Goal: Transaction & Acquisition: Purchase product/service

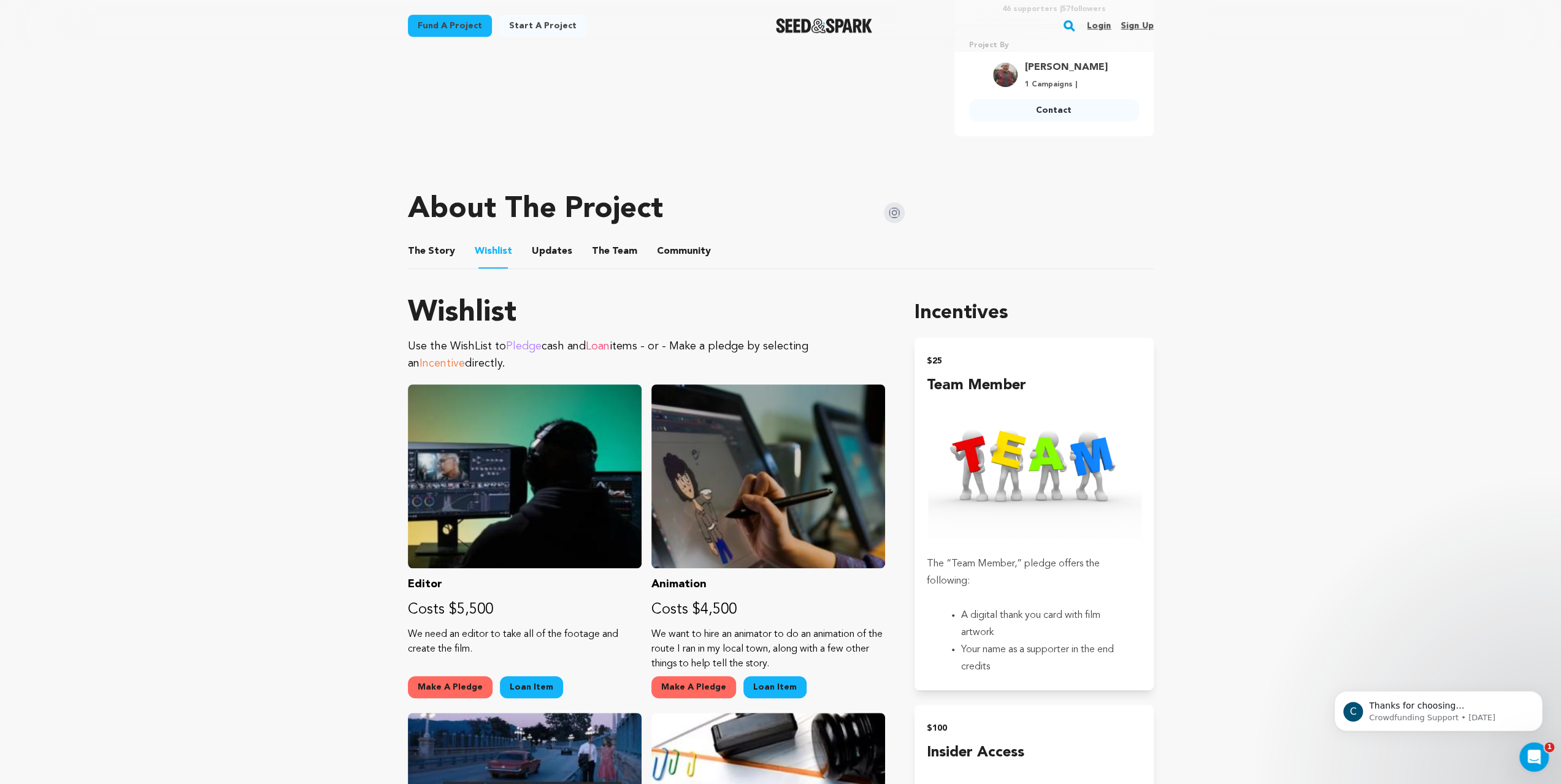
scroll to position [552, 0]
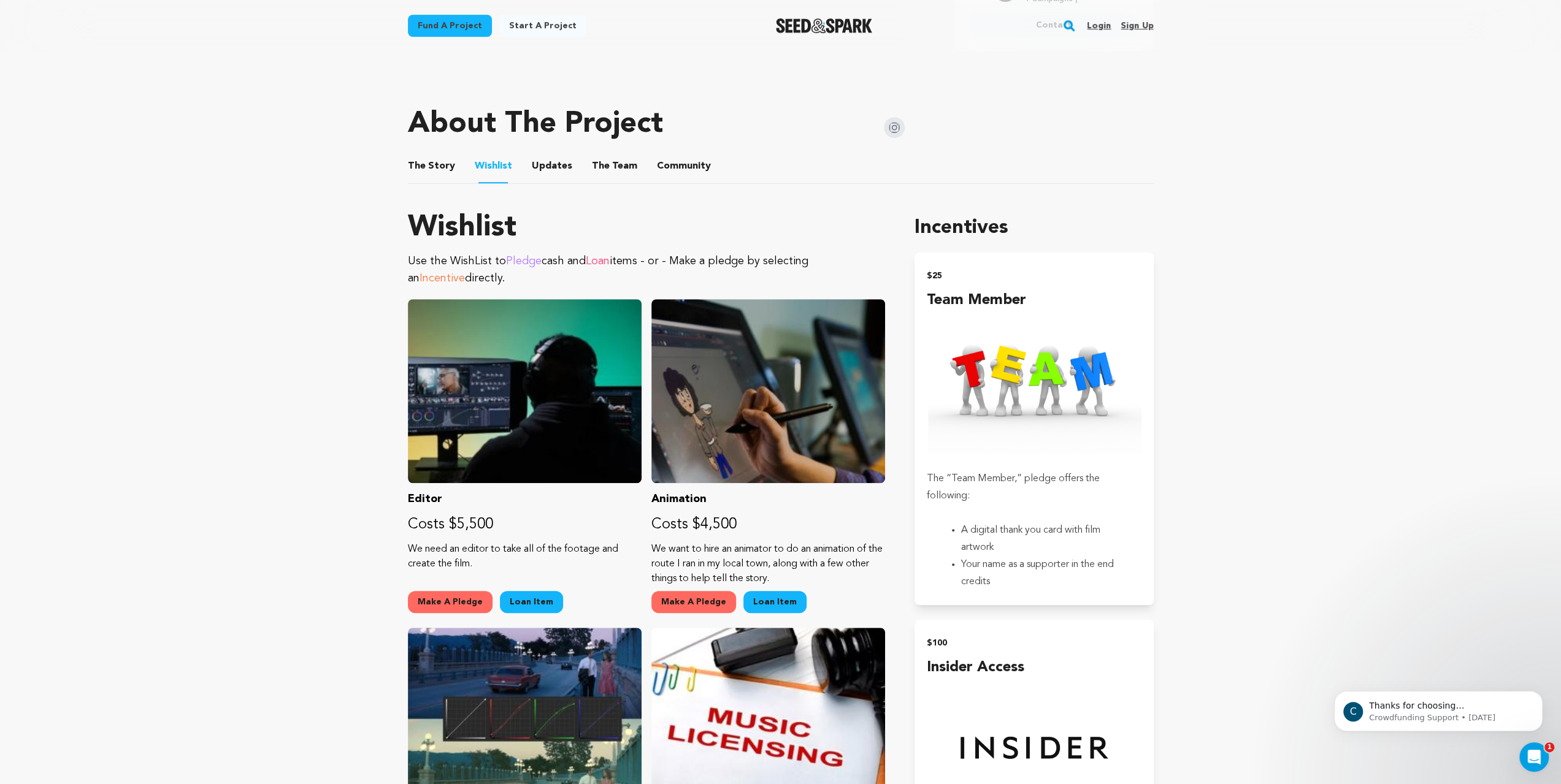
click at [538, 183] on button "Updates" at bounding box center [552, 169] width 29 height 29
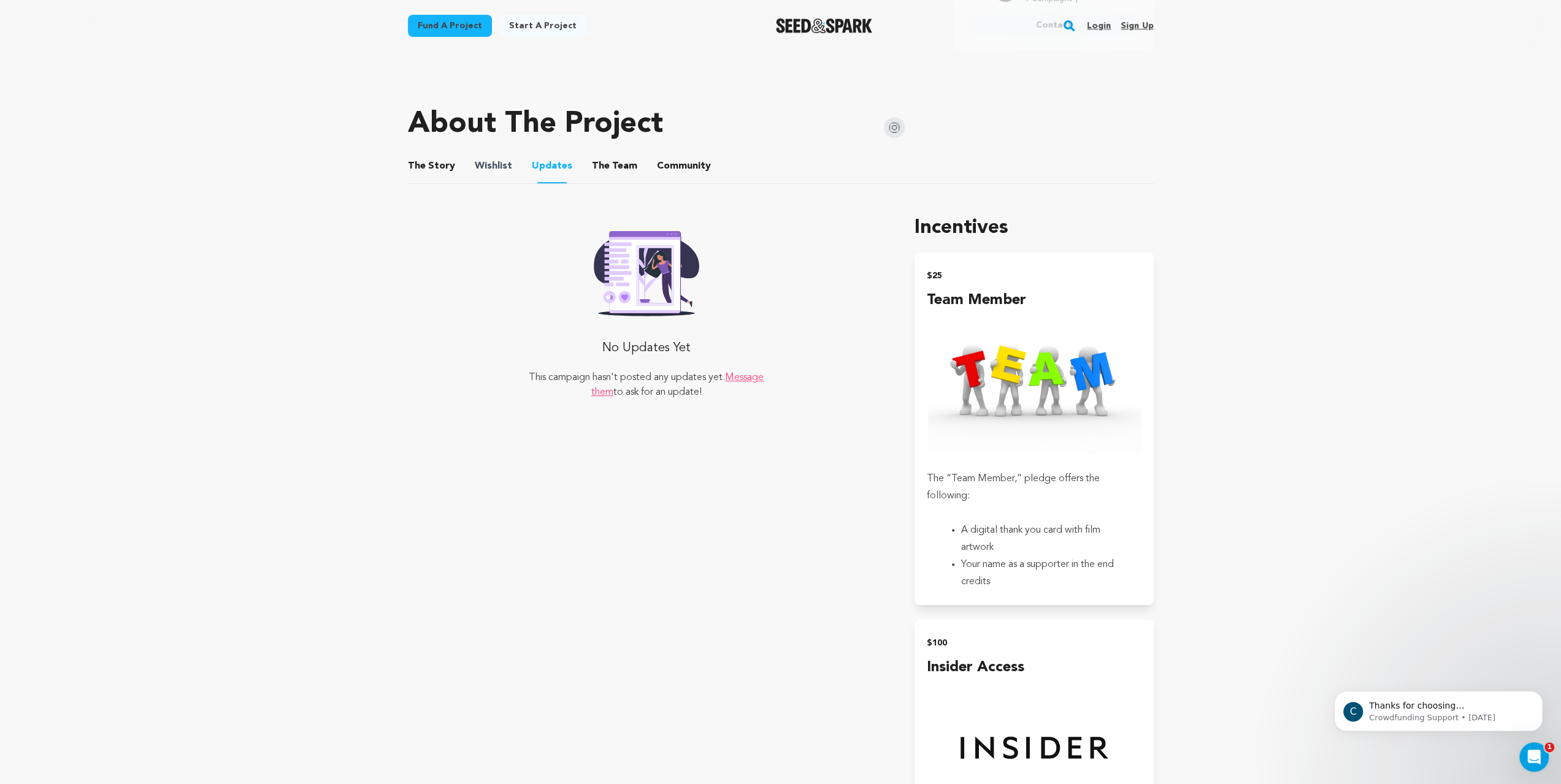
click at [475, 174] on span "Wishlist" at bounding box center [494, 166] width 37 height 15
click at [600, 183] on button "The Team" at bounding box center [615, 169] width 29 height 29
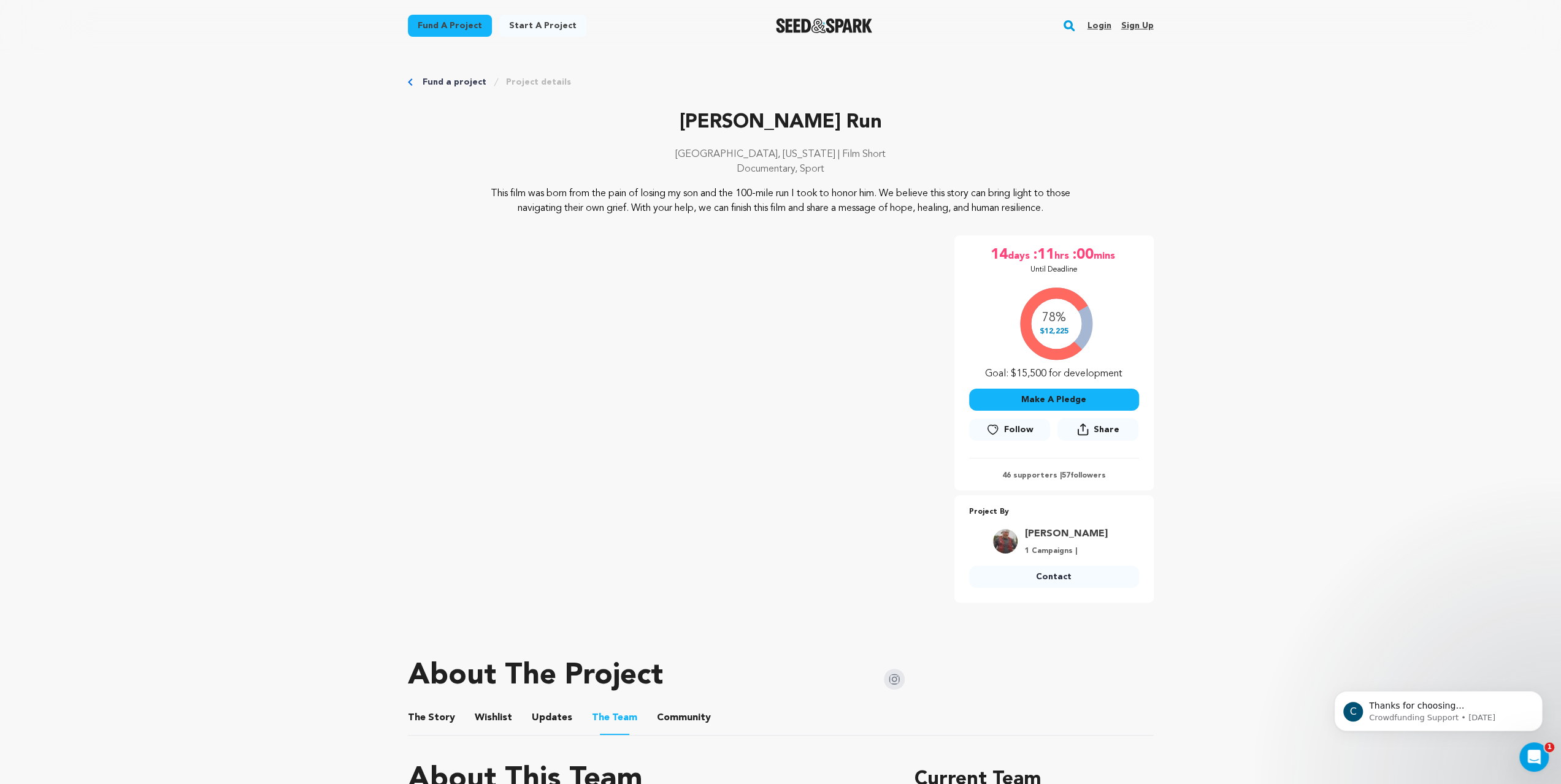
click at [422, 89] on link "Fund a project" at bounding box center [454, 82] width 63 height 13
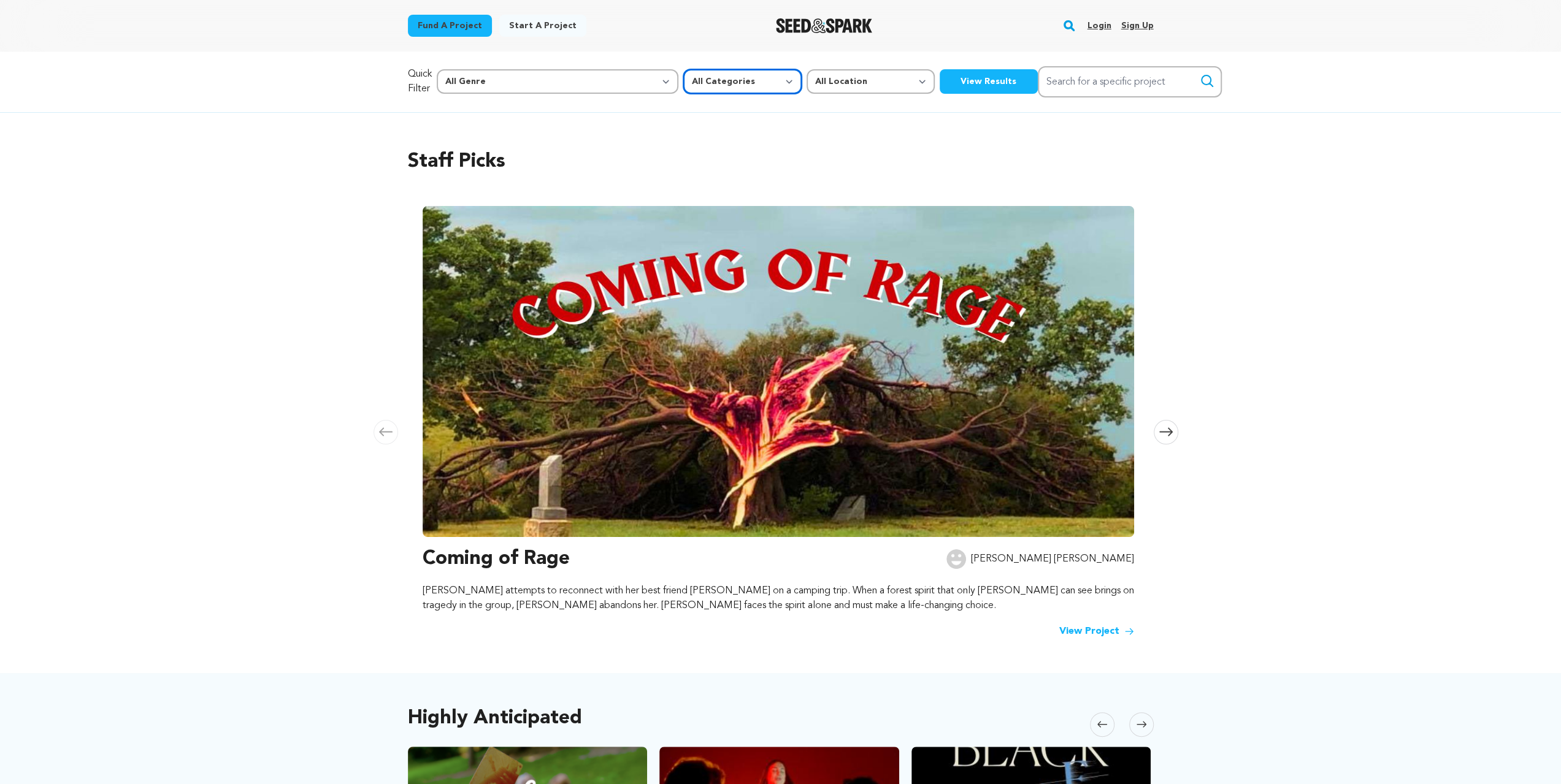
click at [684, 94] on select "All Categories Film Feature Film Short Series Music Video Comics Artist Residen…" at bounding box center [742, 81] width 118 height 24
select select "383"
click at [684, 85] on select "All Categories Film Feature Film Short Series Music Video Comics Artist Residen…" at bounding box center [742, 81] width 118 height 24
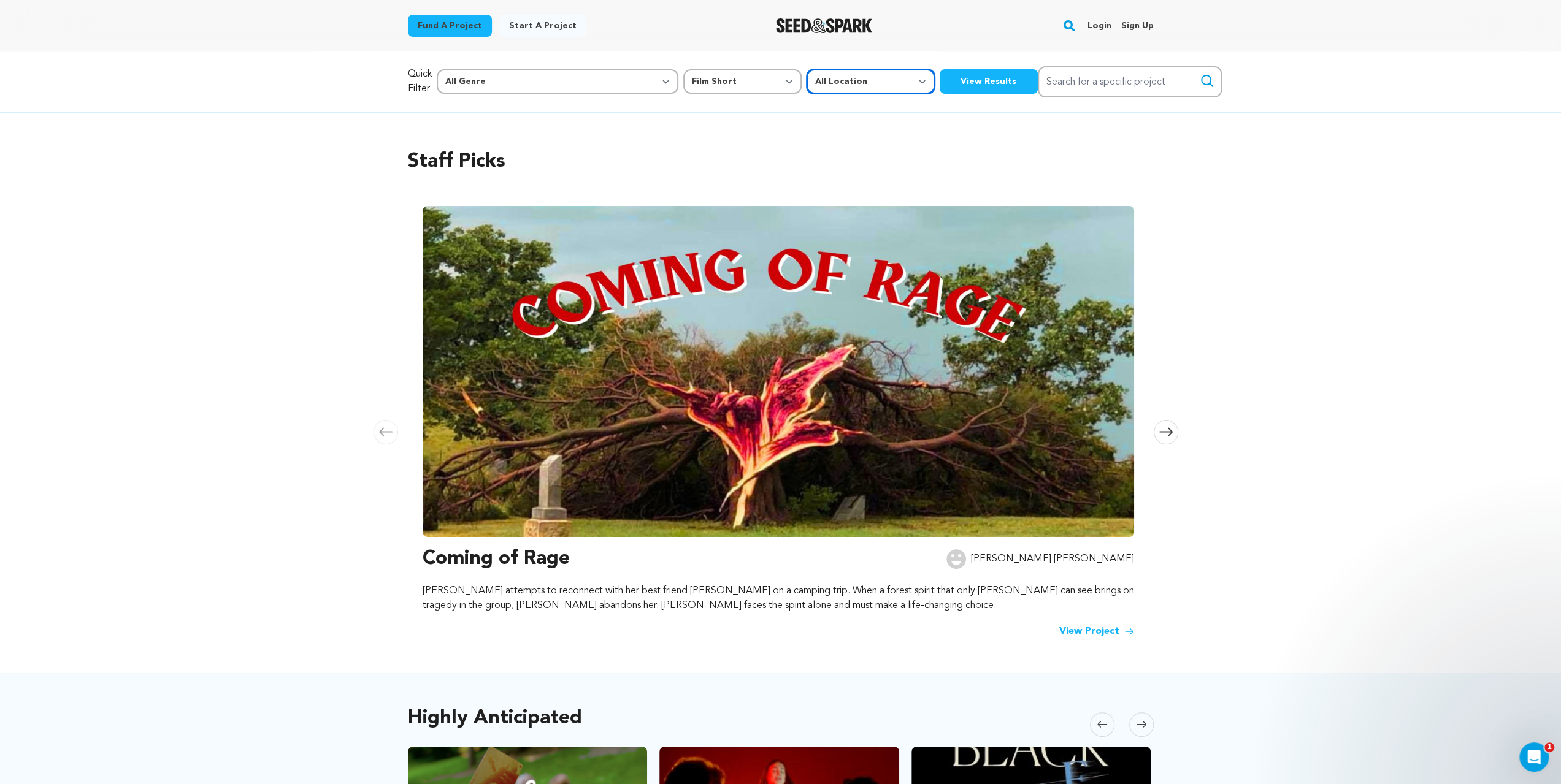
click at [807, 94] on select "All Location Everywhere United States Canada" at bounding box center [870, 81] width 128 height 24
click at [807, 85] on select "All Location Everywhere United States Canada" at bounding box center [870, 81] width 128 height 24
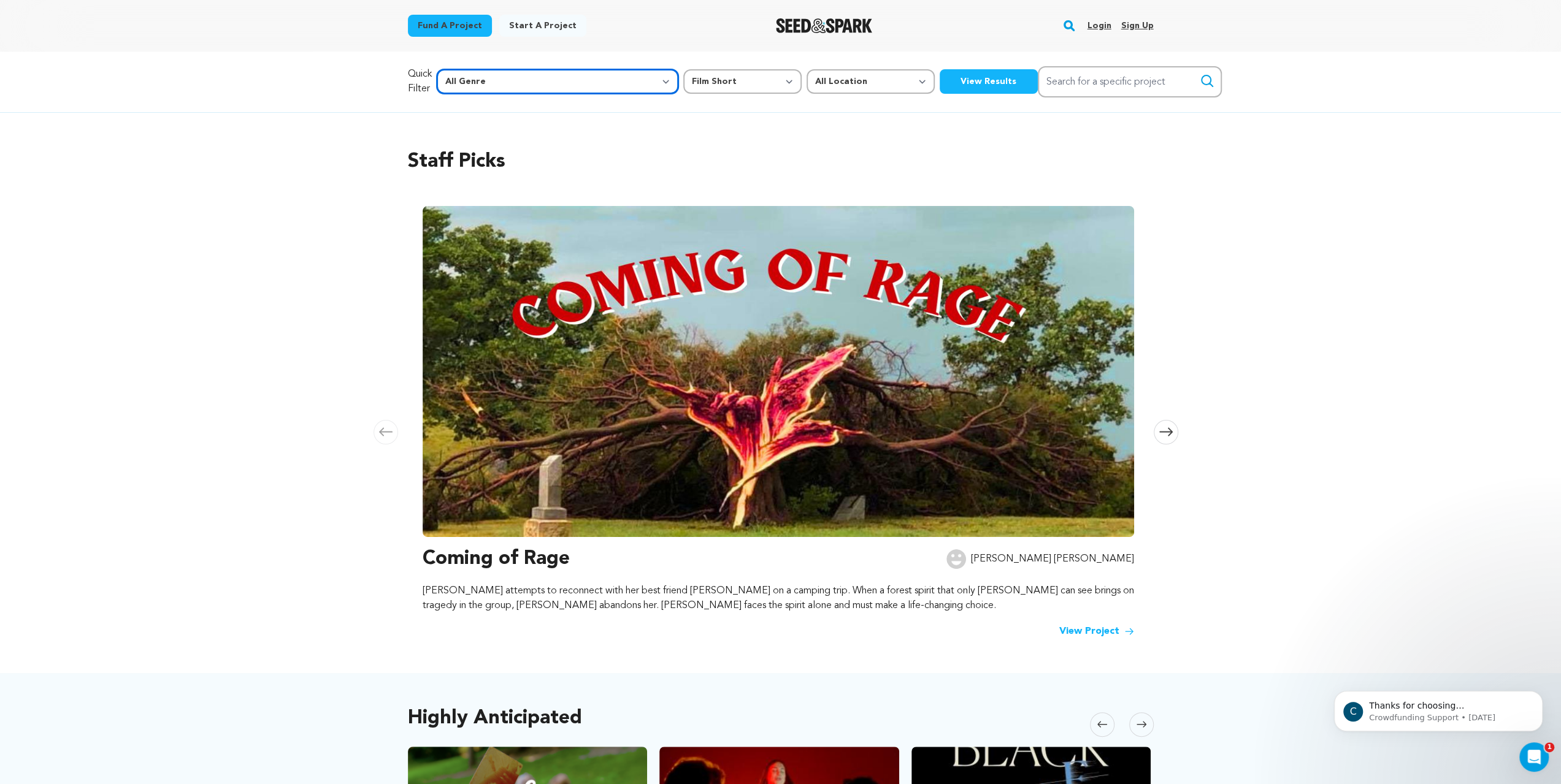
click at [463, 94] on select "All Genre Action Adventure Afrobeat Alternative Ambient Animation Bebop Big Ban…" at bounding box center [558, 81] width 242 height 24
select select "14"
click at [437, 85] on select "All Genre Action Adventure Afrobeat Alternative Ambient Animation Bebop Big Ban…" at bounding box center [558, 81] width 242 height 24
click at [940, 94] on button "View Results" at bounding box center [988, 81] width 99 height 24
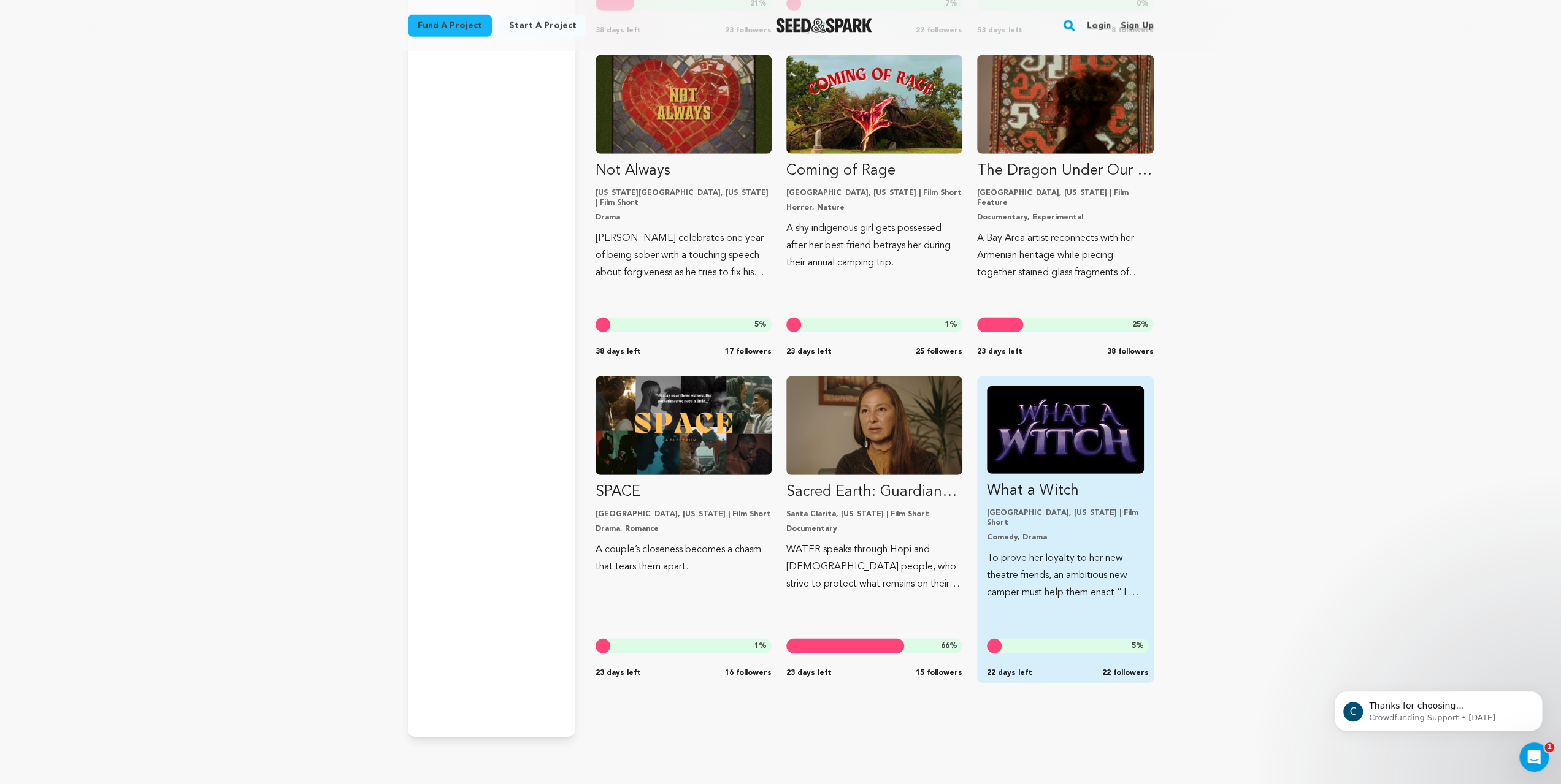
scroll to position [3618, 0]
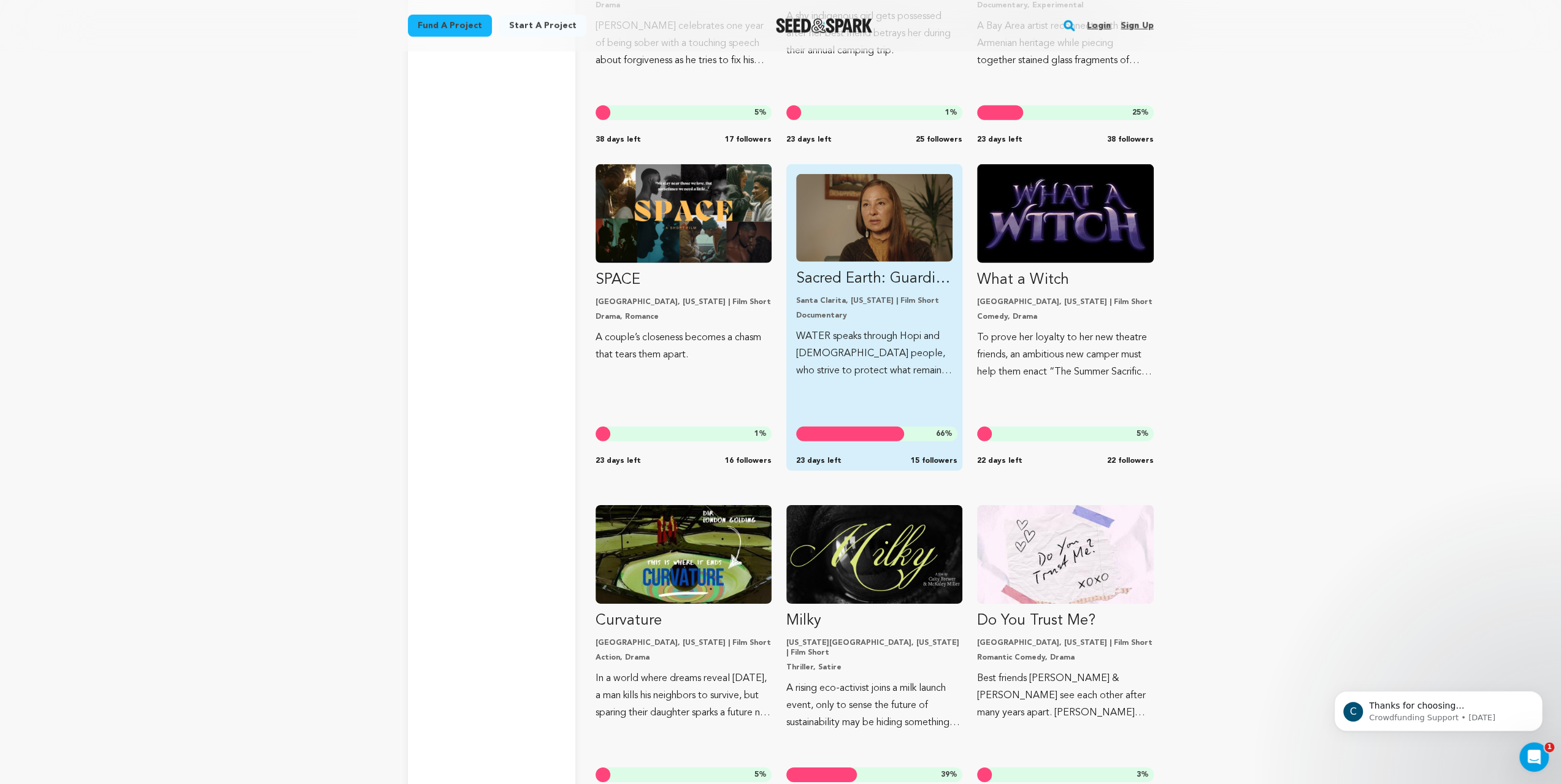
click at [939, 262] on img "Fund Sacred Earth: Guardians of Water" at bounding box center [874, 218] width 156 height 88
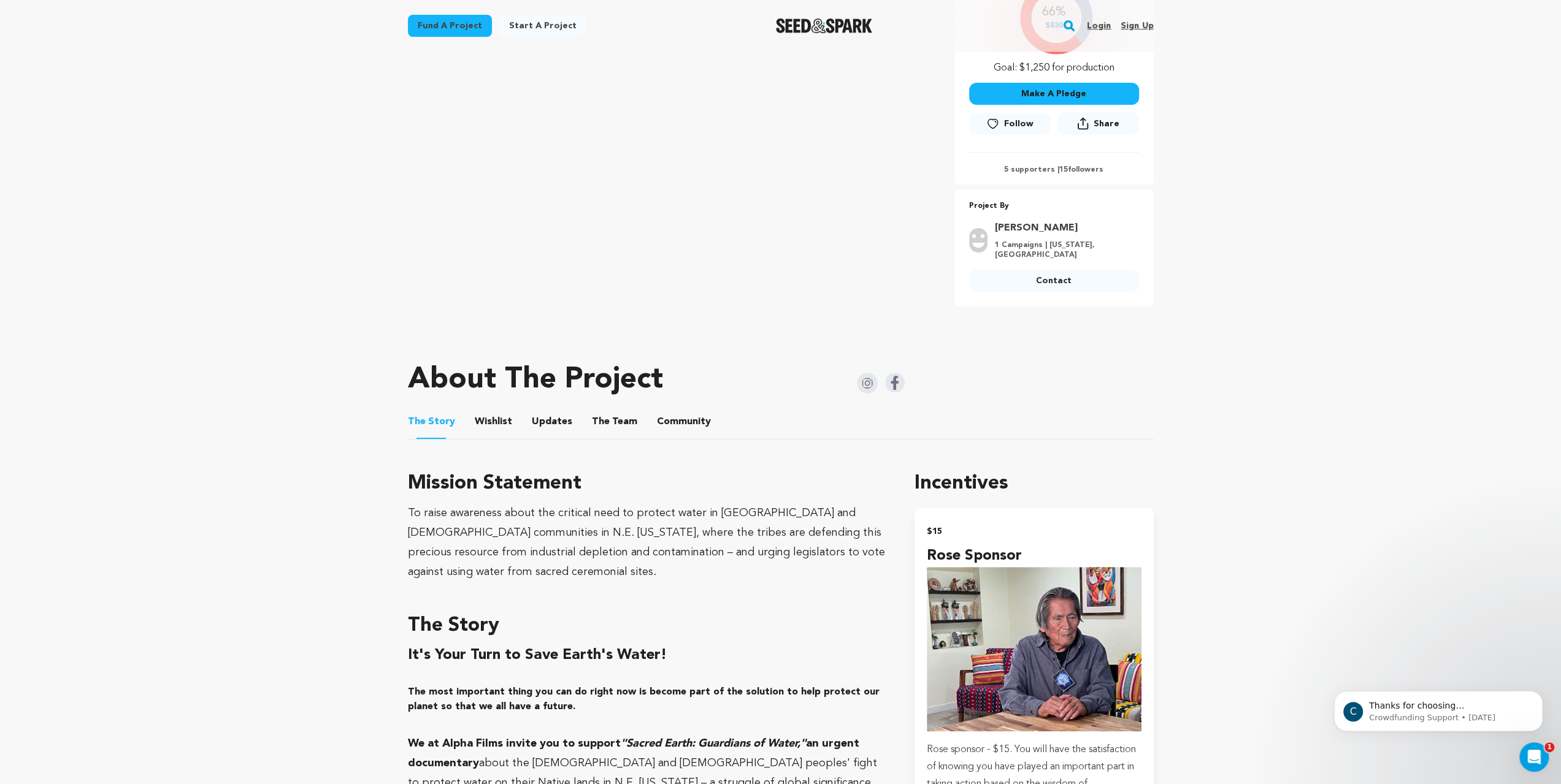
scroll to position [123, 0]
